Goal: Information Seeking & Learning: Learn about a topic

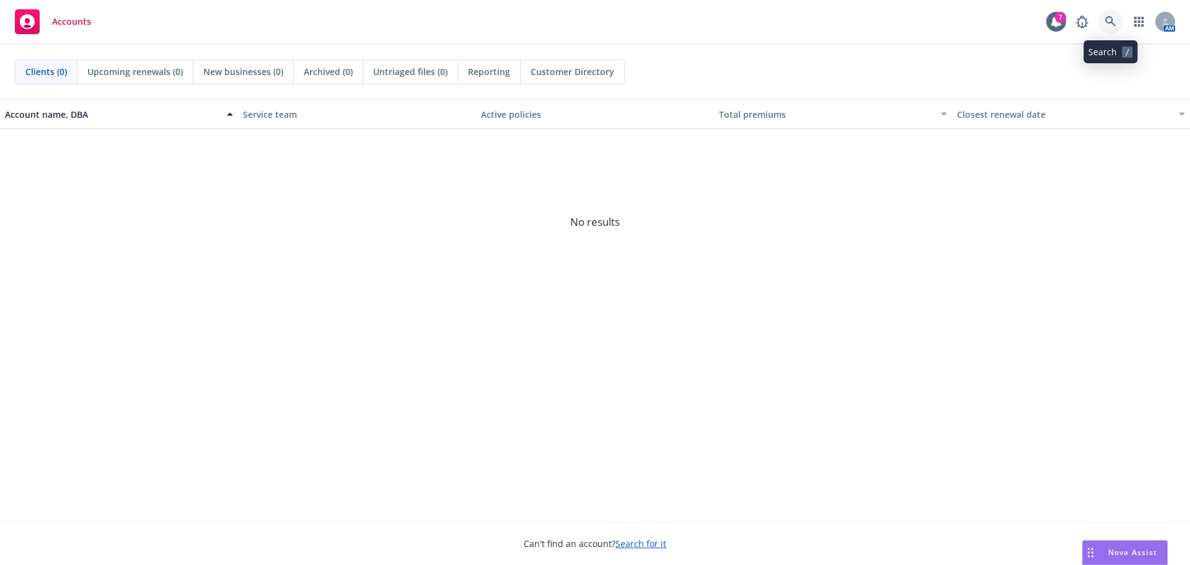
click at [1111, 23] on icon at bounding box center [1110, 21] width 11 height 11
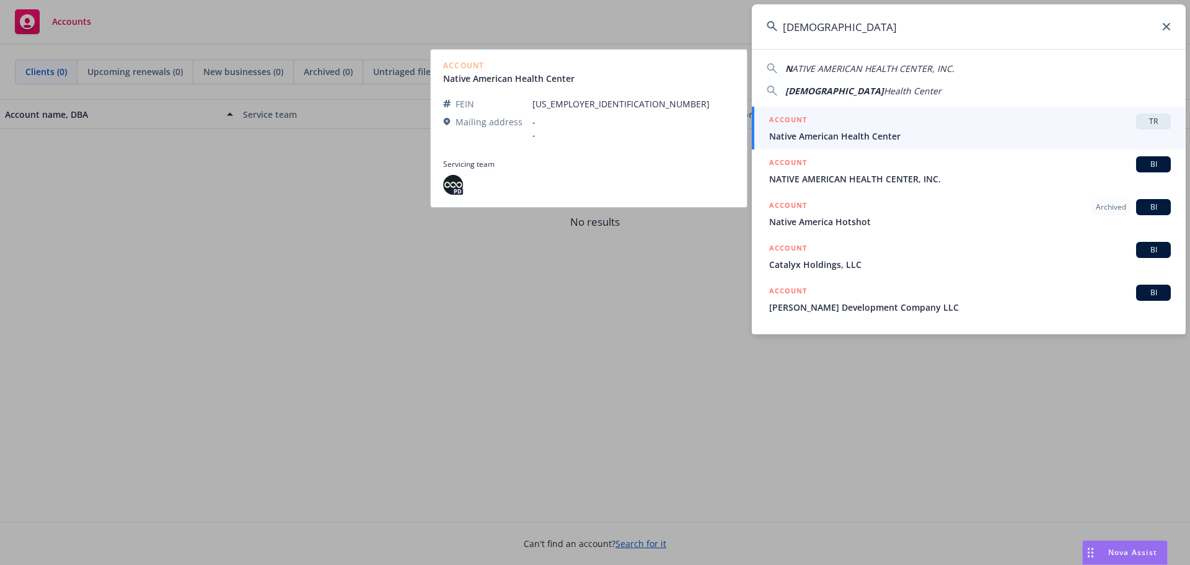
type input "[DEMOGRAPHIC_DATA]"
click at [972, 125] on div "ACCOUNT TR" at bounding box center [970, 121] width 402 height 16
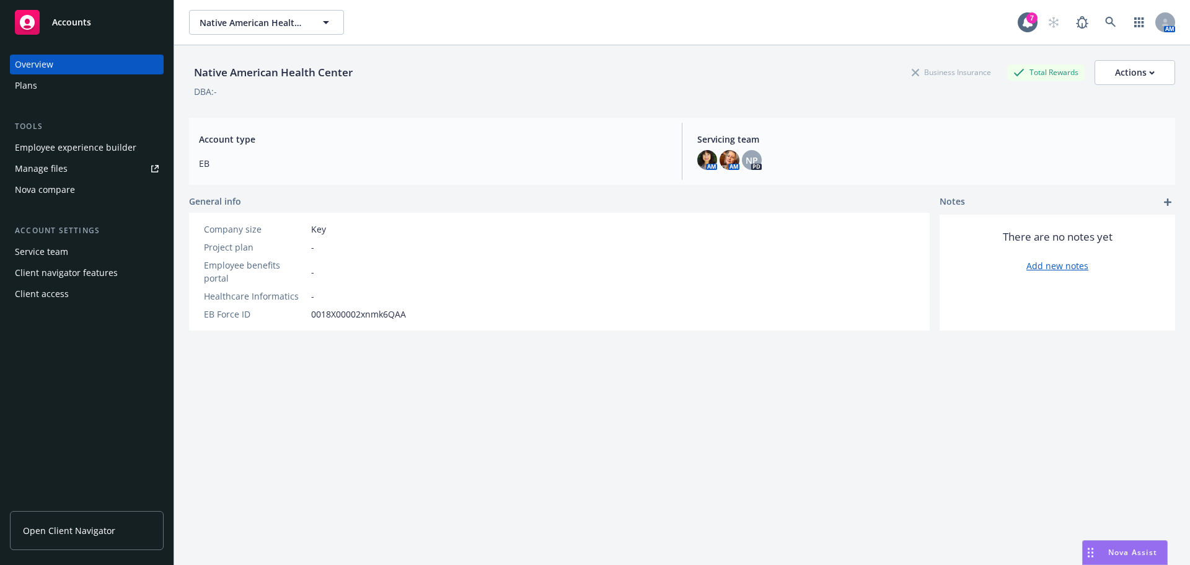
click at [110, 143] on div "Employee experience builder" at bounding box center [76, 148] width 122 height 20
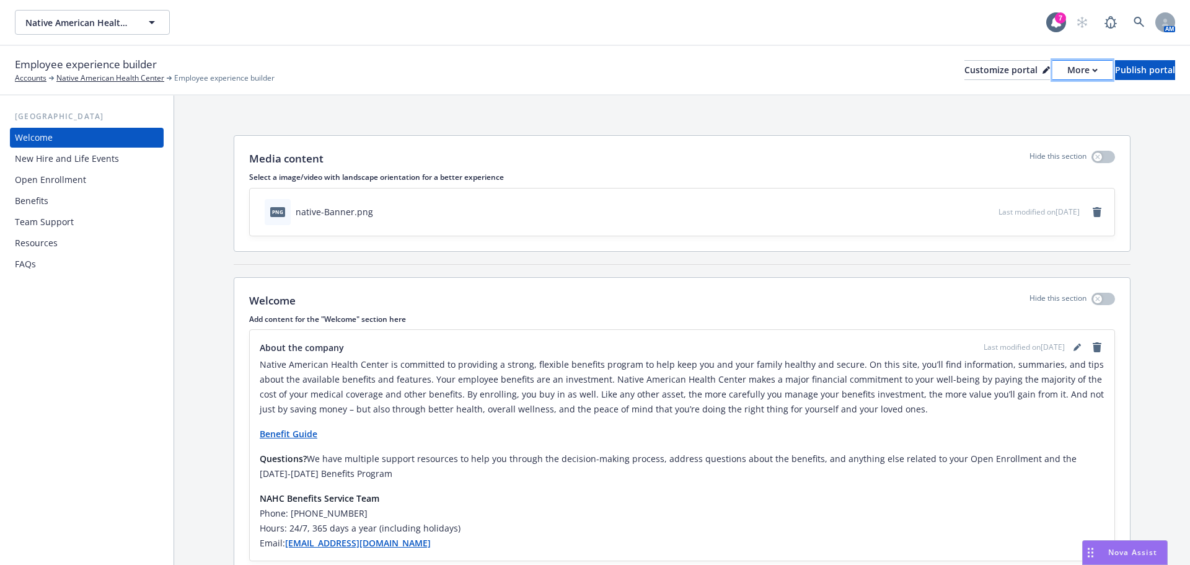
click at [1093, 70] on icon "button" at bounding box center [1095, 70] width 4 height 2
click at [1037, 97] on link "Copy preview link" at bounding box center [1016, 98] width 113 height 25
click at [1068, 67] on div "More" at bounding box center [1083, 70] width 30 height 19
click at [1034, 123] on link "Copy portal link" at bounding box center [1016, 122] width 113 height 25
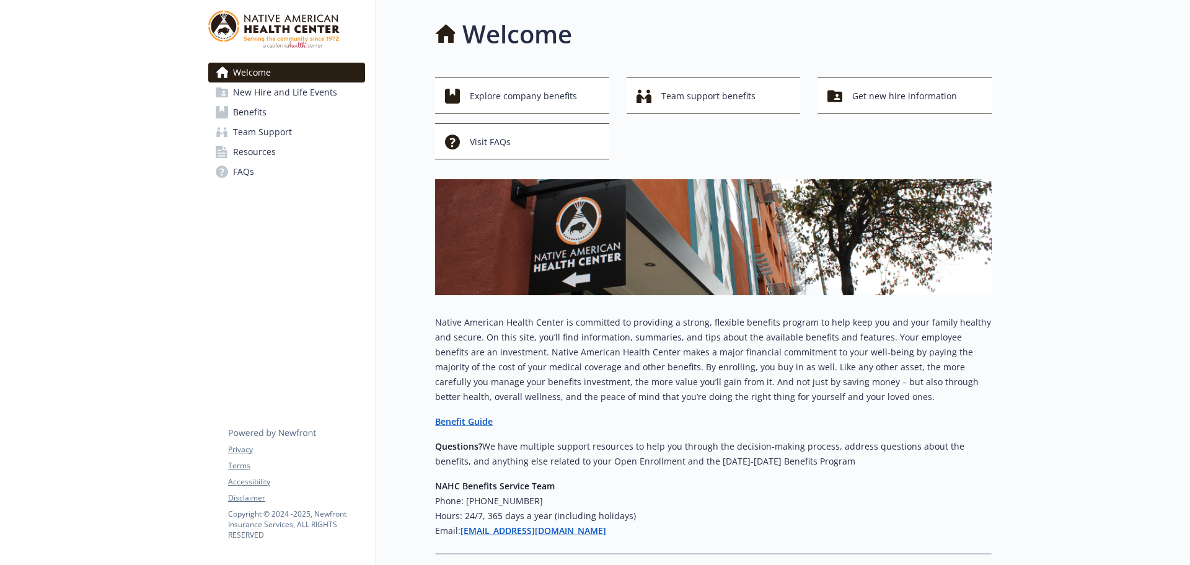
click at [259, 115] on span "Benefits" at bounding box center [249, 112] width 33 height 20
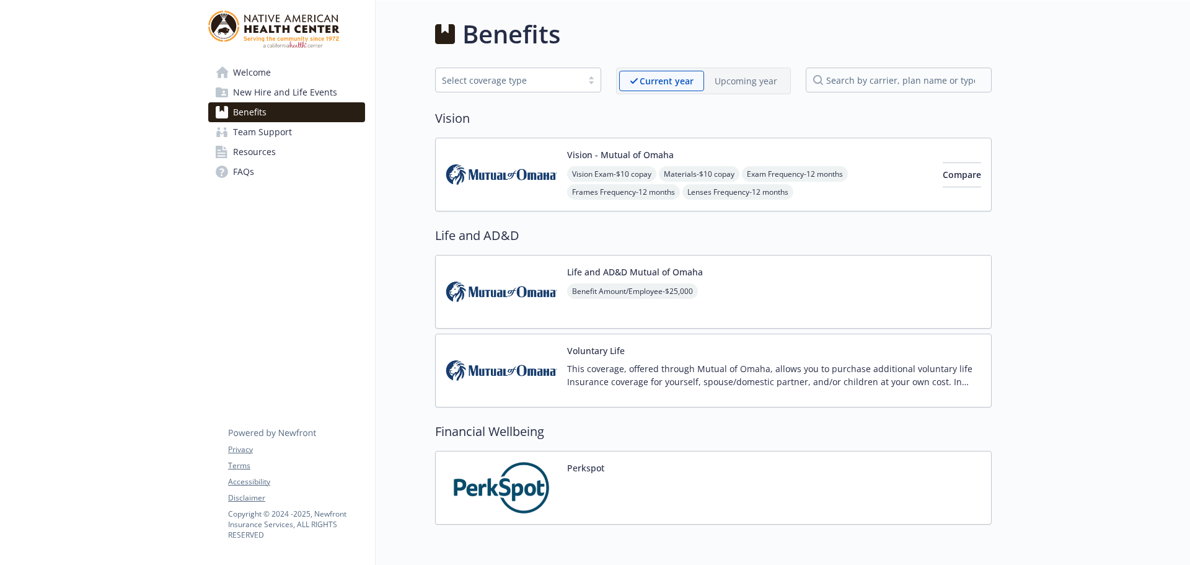
click at [663, 492] on div "Perkspot" at bounding box center [713, 488] width 557 height 74
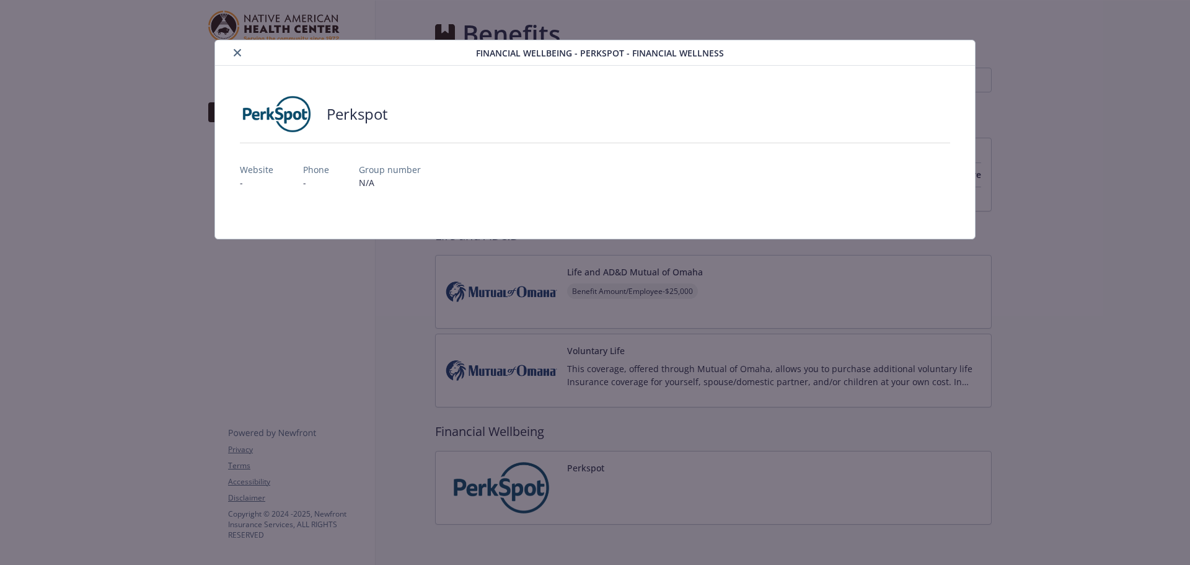
click at [238, 56] on icon "close" at bounding box center [237, 52] width 7 height 7
click at [241, 51] on icon "close" at bounding box center [237, 52] width 7 height 7
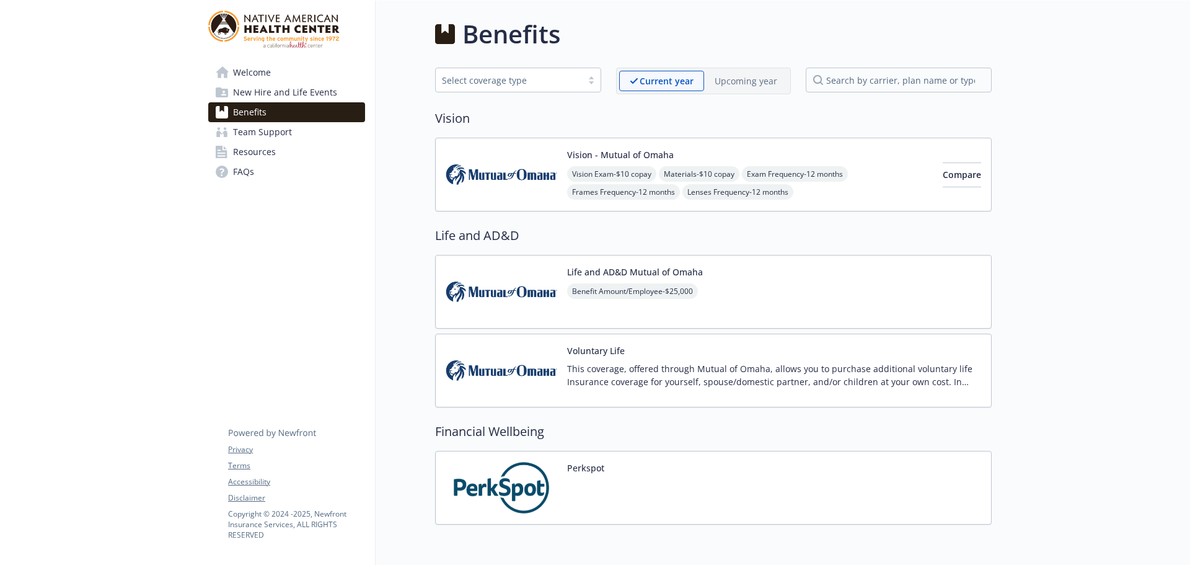
click at [746, 83] on p "Upcoming year" at bounding box center [746, 80] width 63 height 13
click at [680, 82] on p "Current year" at bounding box center [656, 80] width 53 height 13
